Goal: Task Accomplishment & Management: Manage account settings

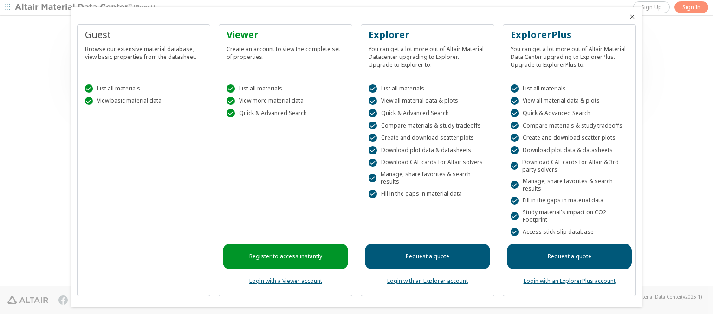
click at [628, 17] on icon "Close" at bounding box center [631, 16] width 7 height 7
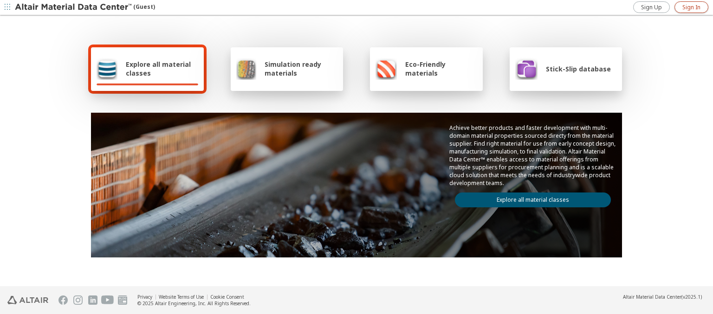
click at [691, 7] on span "Sign In" at bounding box center [691, 7] width 18 height 7
click at [74, 7] on img at bounding box center [74, 7] width 118 height 9
click at [158, 69] on span "Explore all material classes" at bounding box center [162, 69] width 72 height 18
click at [529, 198] on link "Explore all material classes" at bounding box center [533, 200] width 156 height 15
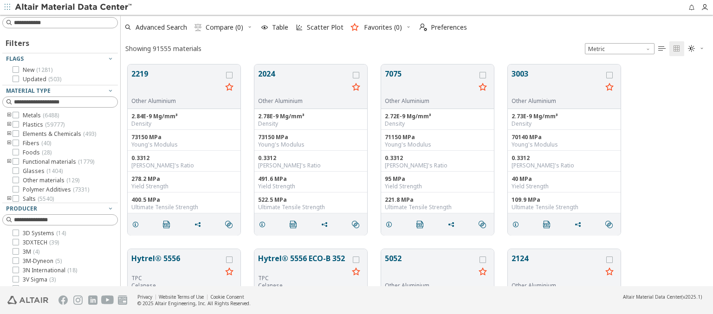
scroll to position [222, 585]
click at [440, 27] on span "Preferences" at bounding box center [449, 27] width 36 height 6
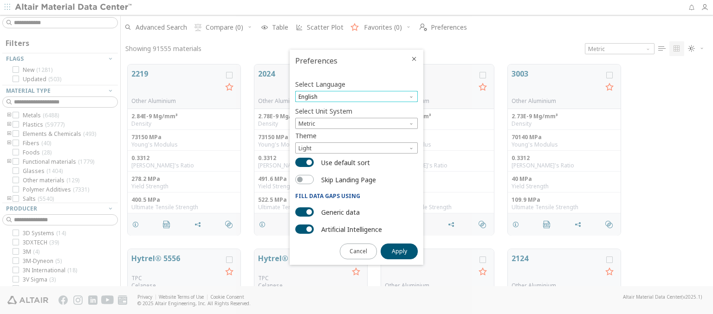
click at [356, 97] on span "English" at bounding box center [356, 96] width 123 height 11
click at [356, 119] on span "Deutsch" at bounding box center [356, 119] width 115 height 6
click at [399, 251] on span "Apply" at bounding box center [399, 251] width 15 height 7
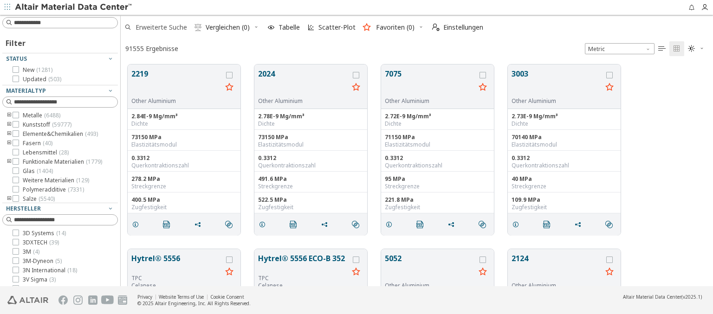
click at [155, 27] on span "Erweiterte Suche" at bounding box center [162, 27] width 52 height 6
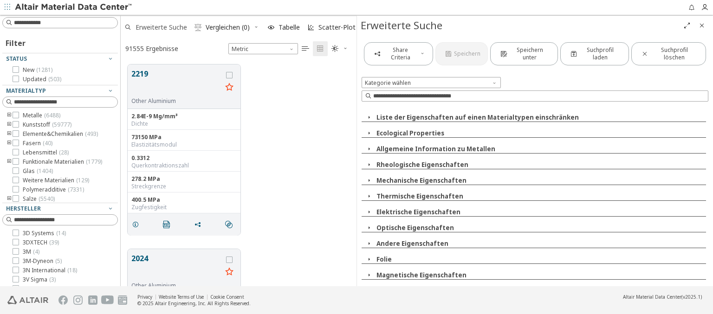
scroll to position [222, 228]
click at [155, 27] on span "Erweiterte Suche" at bounding box center [162, 27] width 52 height 6
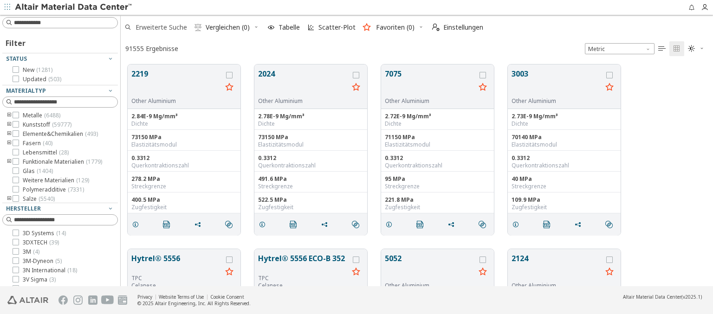
scroll to position [222, 585]
click at [457, 27] on span "Einstellungen" at bounding box center [463, 27] width 40 height 6
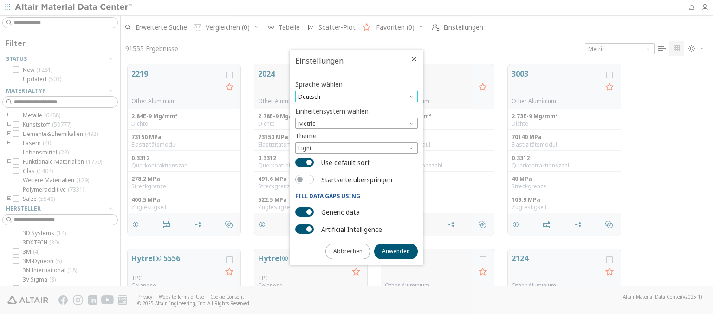
click at [356, 97] on span "Deutsch" at bounding box center [356, 96] width 123 height 11
click at [356, 108] on span "English" at bounding box center [356, 108] width 115 height 6
click at [396, 251] on span "Anwenden" at bounding box center [396, 251] width 28 height 7
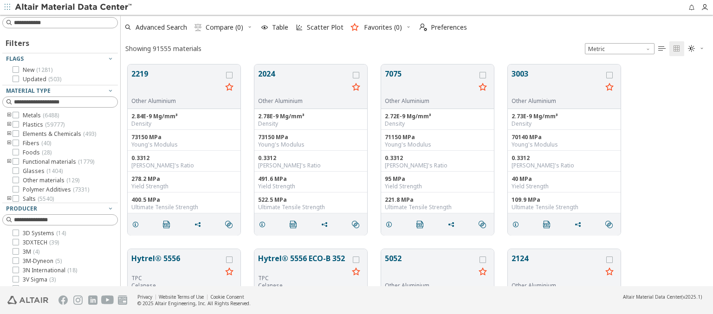
click at [74, 7] on img at bounding box center [74, 7] width 118 height 9
